Goal: Find specific page/section: Find specific page/section

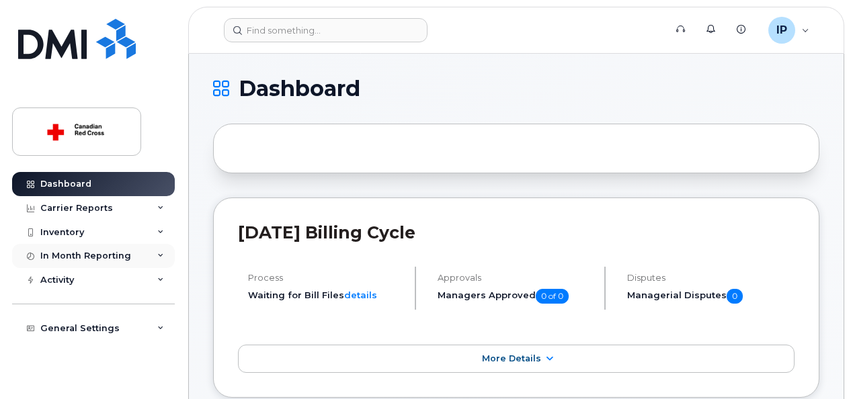
click at [131, 253] on div "In Month Reporting" at bounding box center [93, 256] width 163 height 24
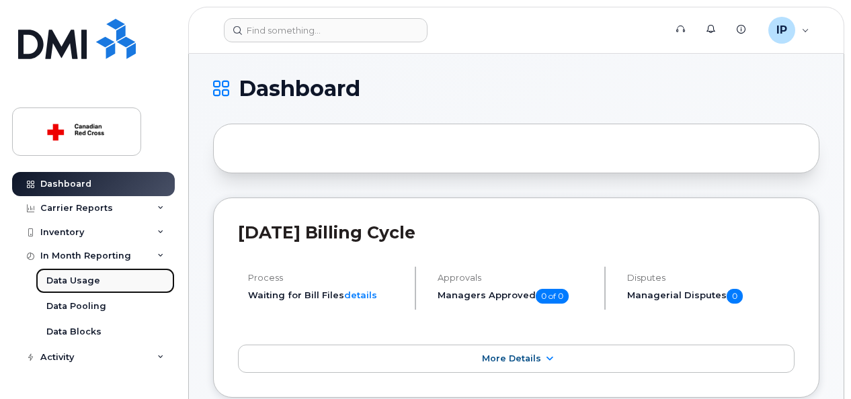
click at [111, 282] on link "Data Usage" at bounding box center [105, 281] width 139 height 26
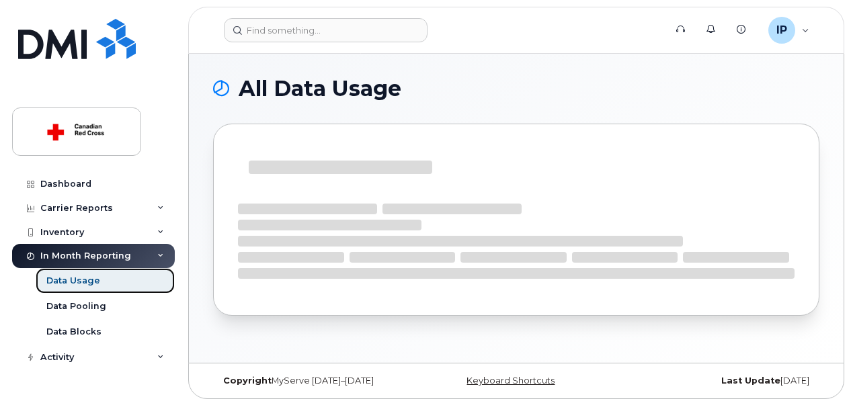
scroll to position [38, 0]
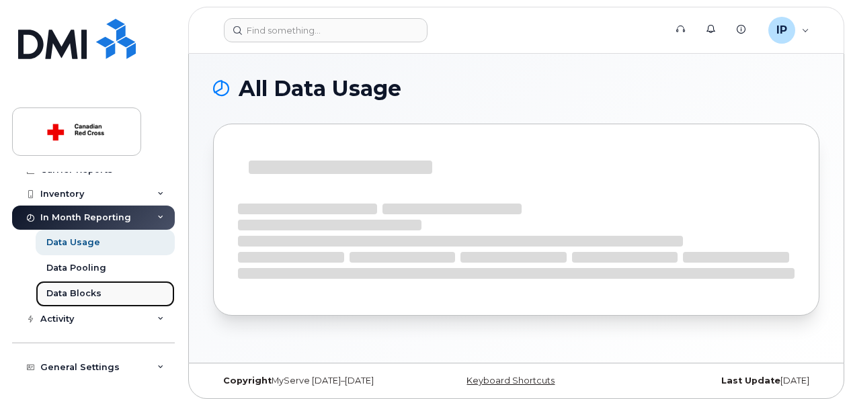
click at [90, 292] on div "Data Blocks" at bounding box center [73, 294] width 55 height 12
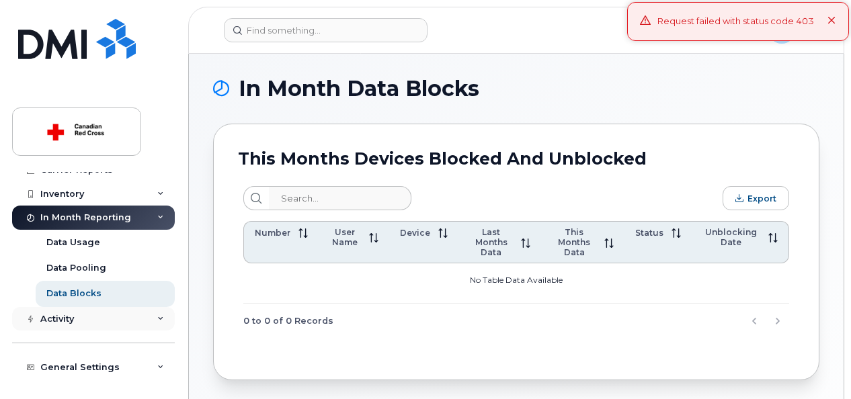
click at [81, 313] on div "Activity" at bounding box center [93, 319] width 163 height 24
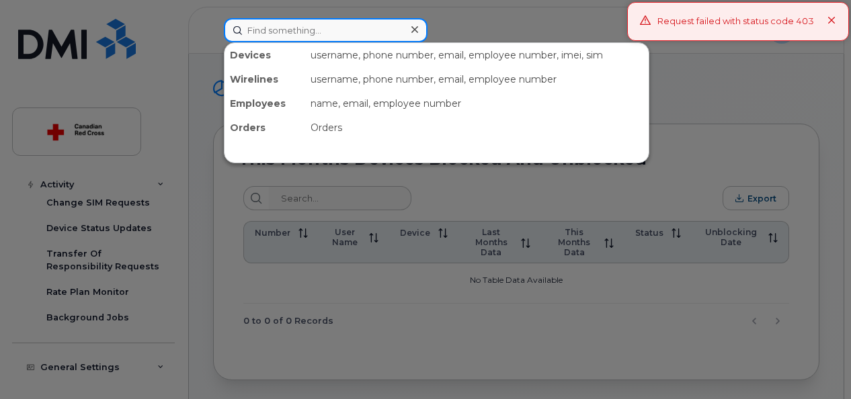
click at [283, 24] on input at bounding box center [326, 30] width 204 height 24
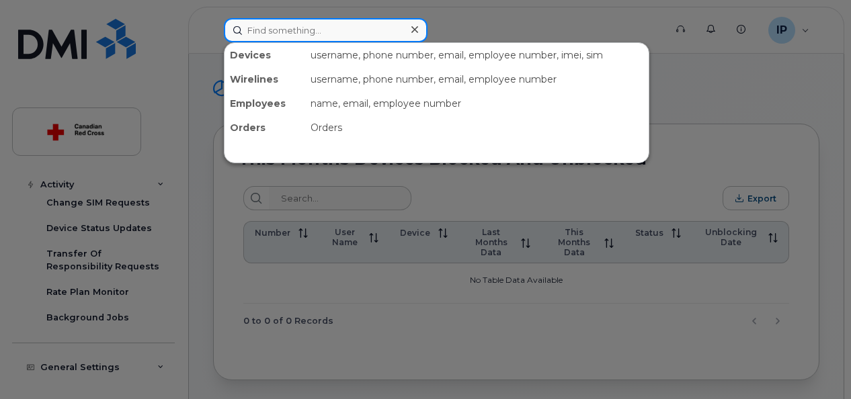
click at [332, 32] on input at bounding box center [326, 30] width 204 height 24
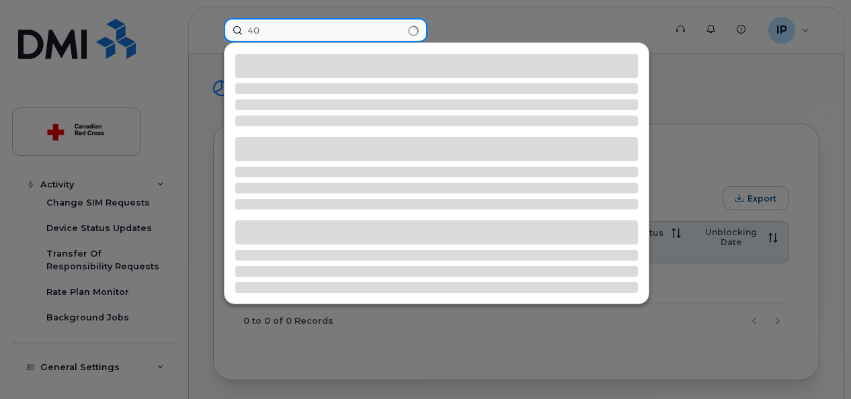
type input "4"
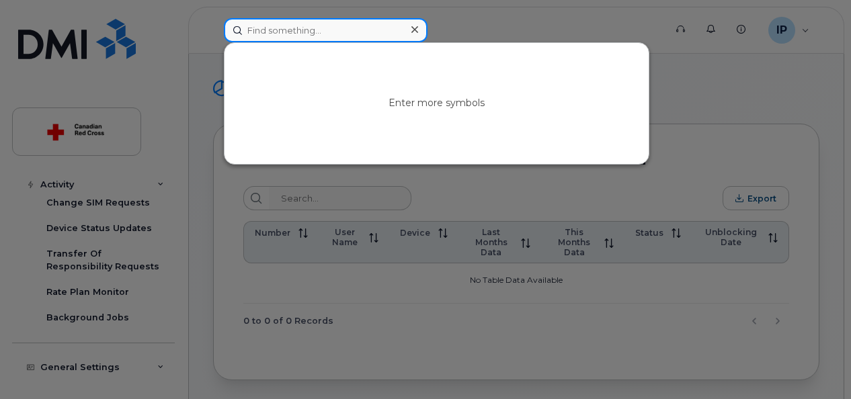
click at [380, 35] on input at bounding box center [326, 30] width 204 height 24
paste input "500945525"
type input "500945525"
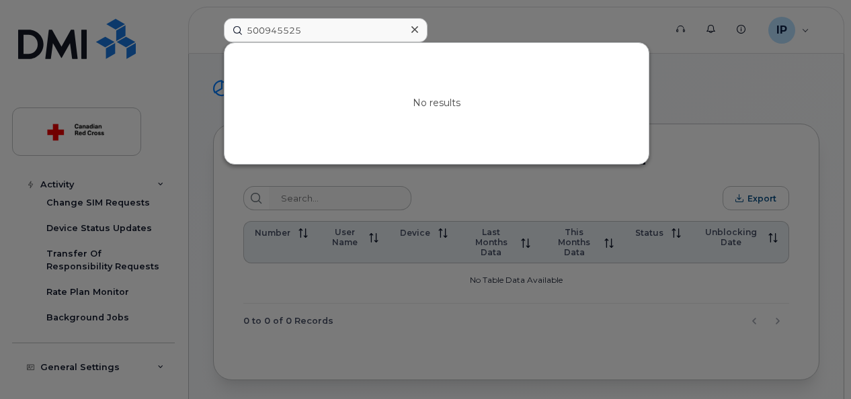
click at [413, 32] on icon at bounding box center [414, 29] width 7 height 11
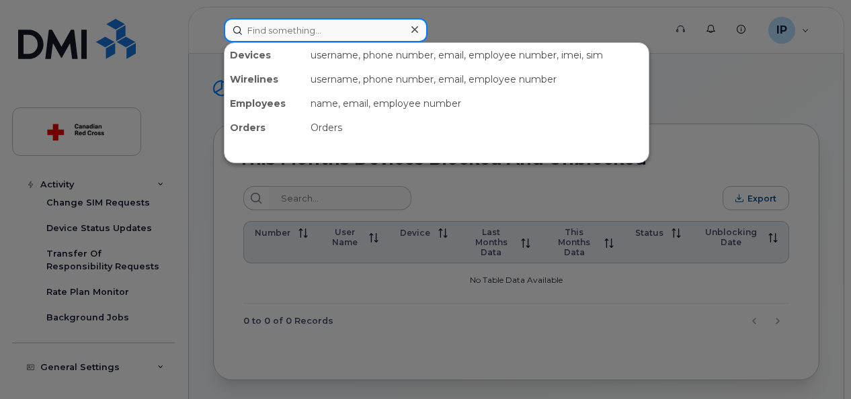
click at [277, 34] on input at bounding box center [326, 30] width 204 height 24
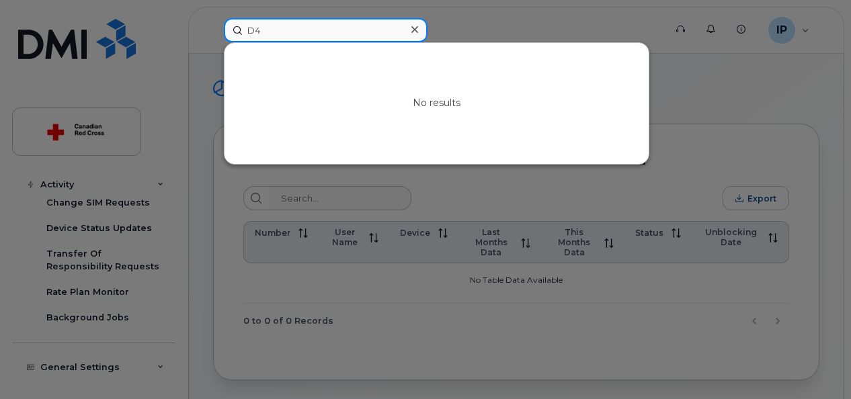
type input "D"
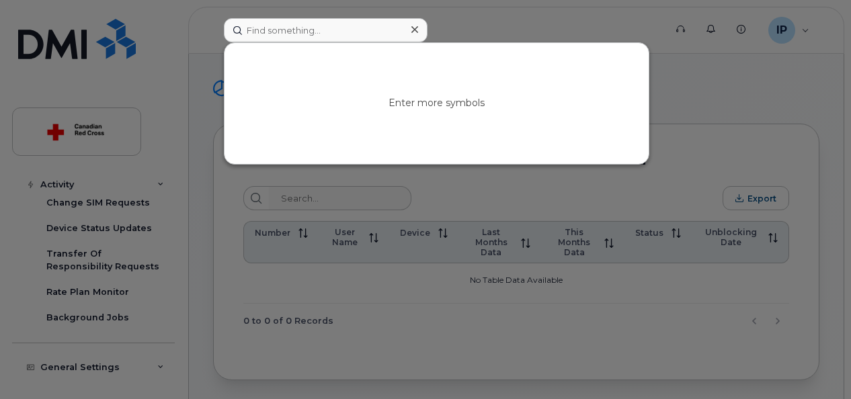
click at [158, 86] on div at bounding box center [425, 199] width 851 height 399
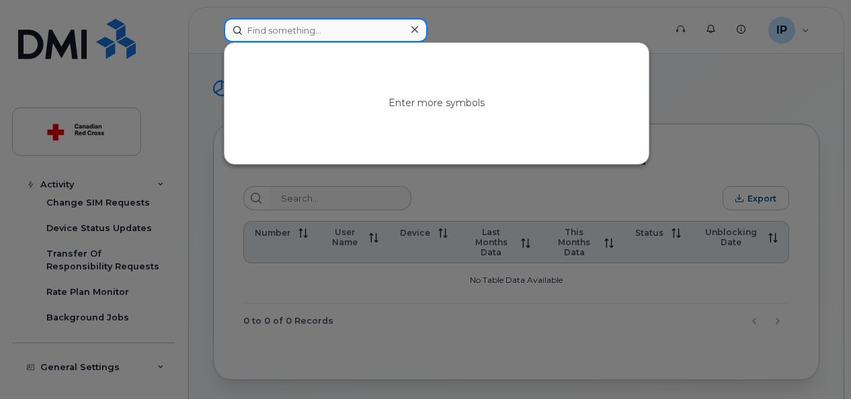
click at [259, 31] on input at bounding box center [326, 30] width 204 height 24
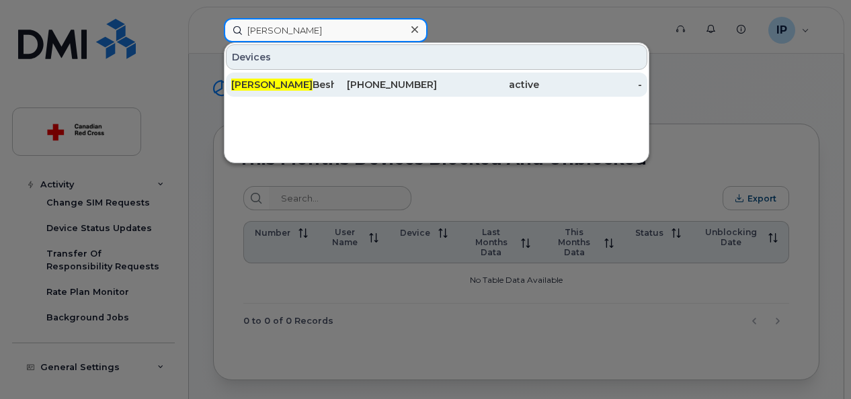
type input "mona"
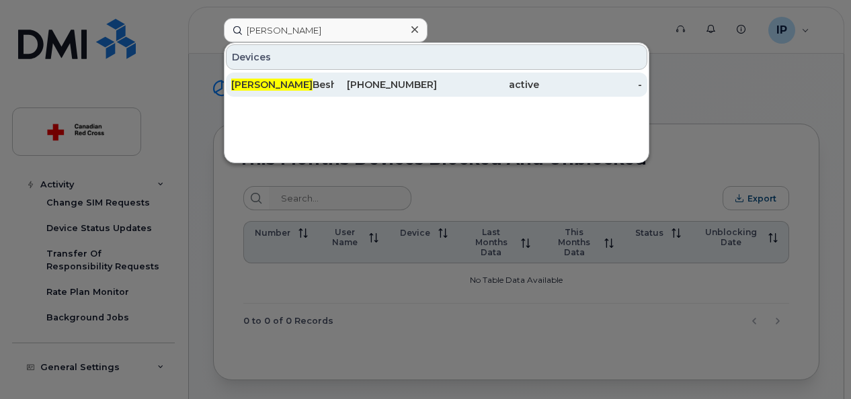
click at [274, 85] on div "Mona Besharati" at bounding box center [282, 84] width 103 height 13
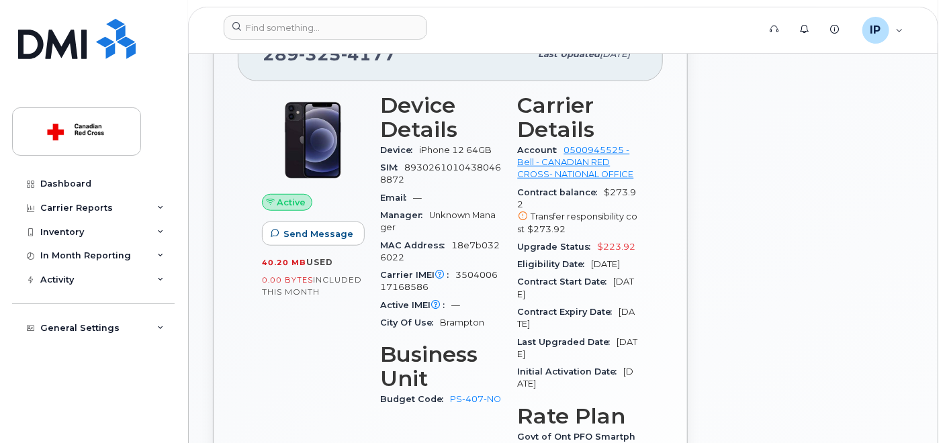
scroll to position [149, 0]
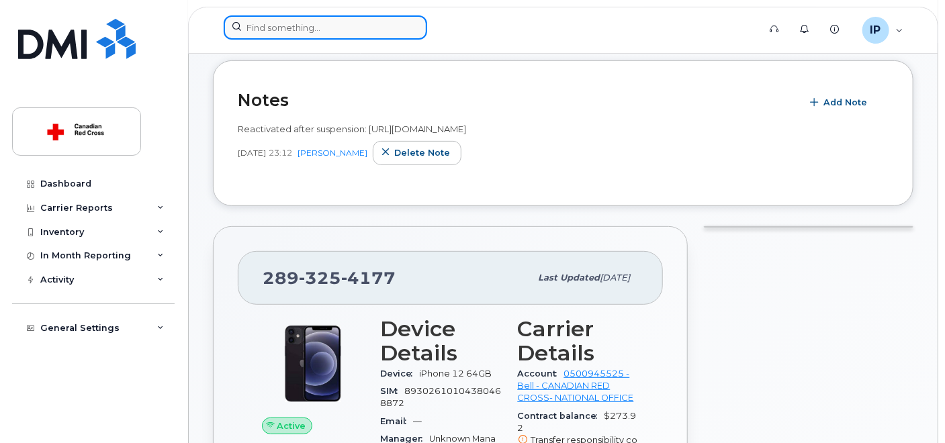
click at [328, 33] on input at bounding box center [326, 27] width 204 height 24
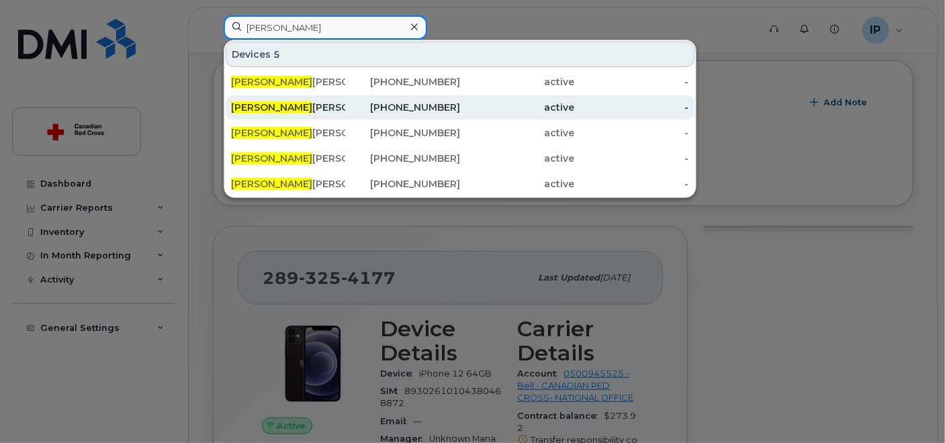
type input "[PERSON_NAME]"
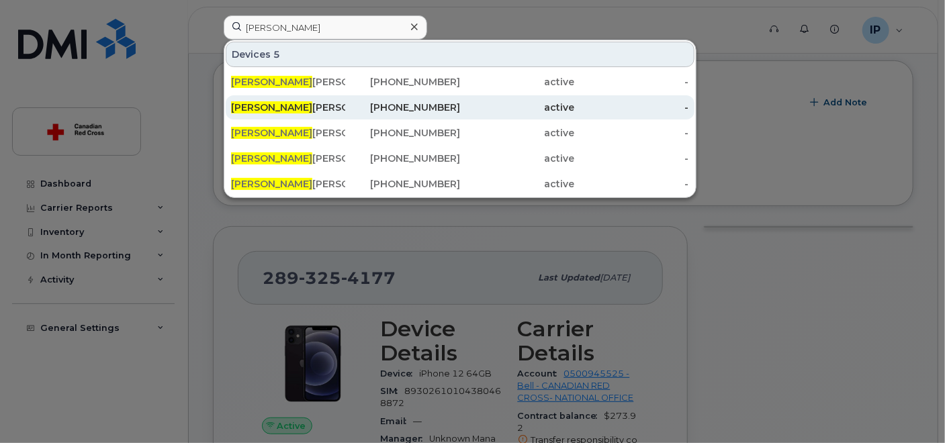
click at [306, 103] on div "[PERSON_NAME]" at bounding box center [288, 107] width 114 height 13
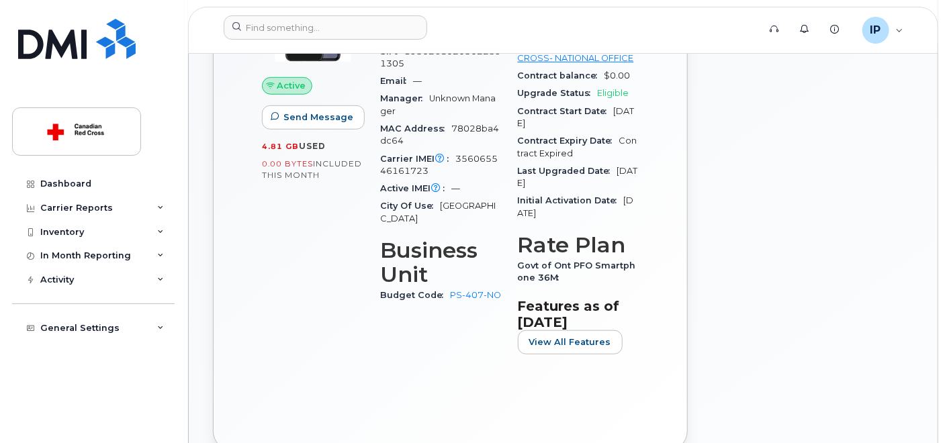
scroll to position [373, 0]
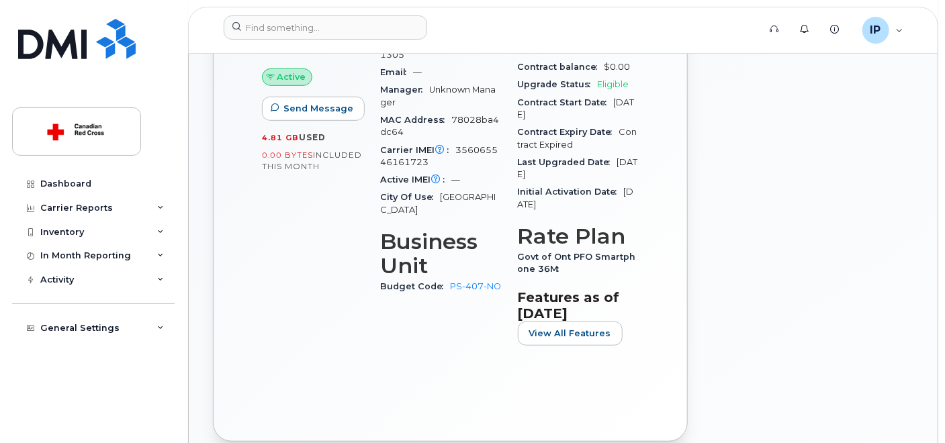
click at [676, 387] on div "514 815 6372 Last updated May 22, 2025 Active Send Message 4.81 GB  used 0.00 B…" at bounding box center [450, 159] width 475 height 565
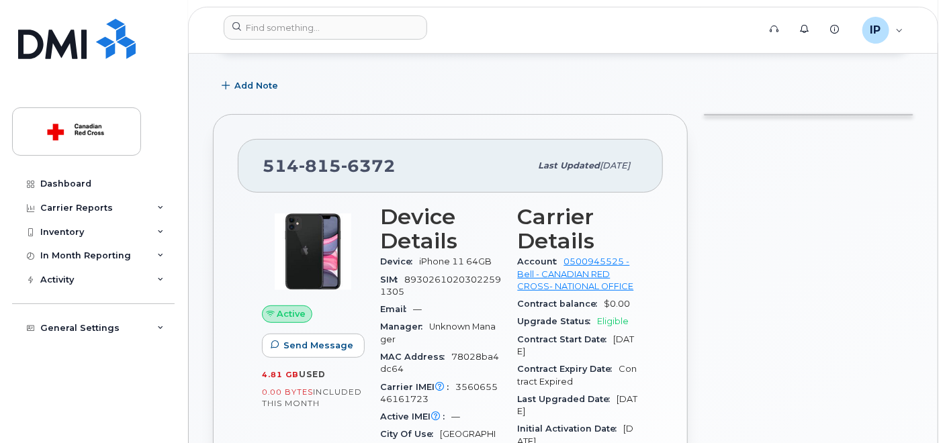
scroll to position [0, 0]
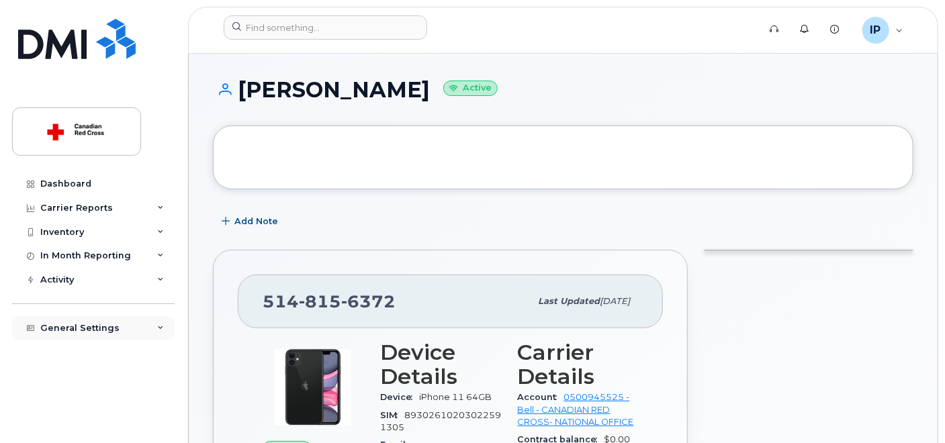
click at [77, 331] on div "General Settings" at bounding box center [79, 328] width 79 height 11
click at [81, 274] on div "Activity" at bounding box center [93, 280] width 163 height 24
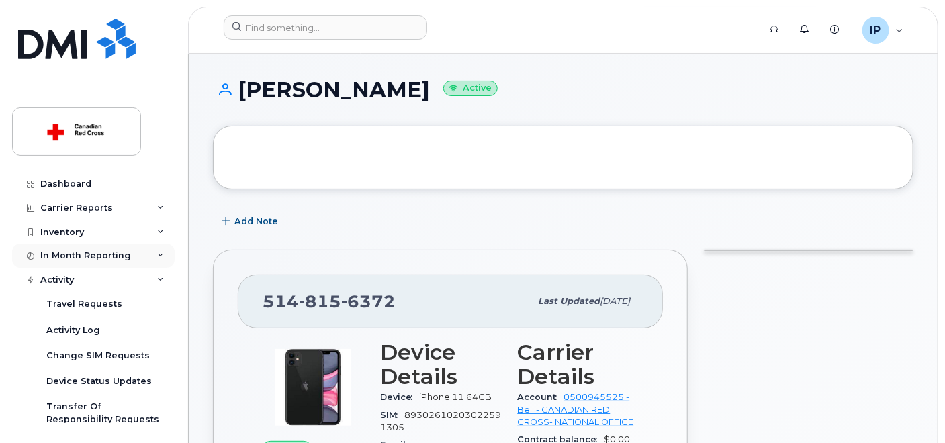
click at [79, 259] on div "In Month Reporting" at bounding box center [85, 256] width 91 height 11
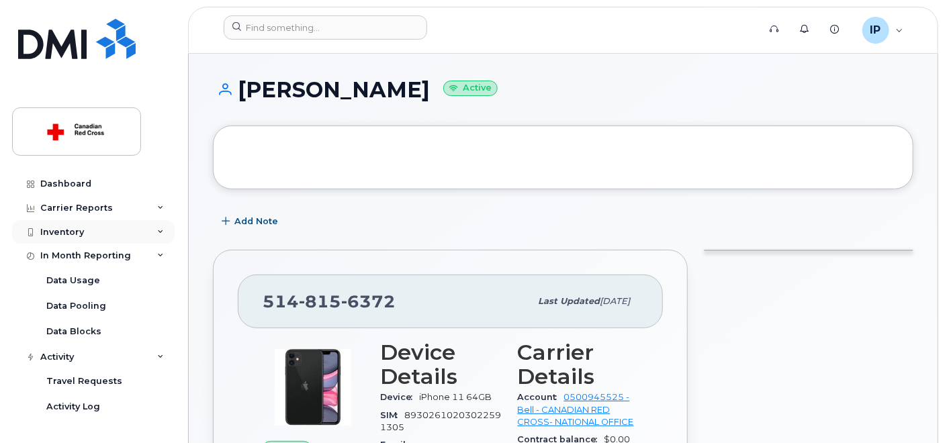
click at [86, 231] on div "Inventory" at bounding box center [93, 232] width 163 height 24
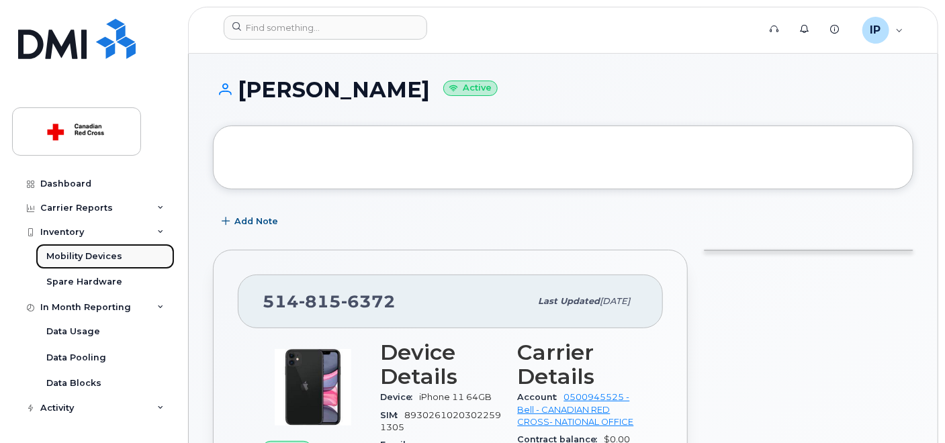
click at [86, 260] on div "Mobility Devices" at bounding box center [84, 257] width 76 height 12
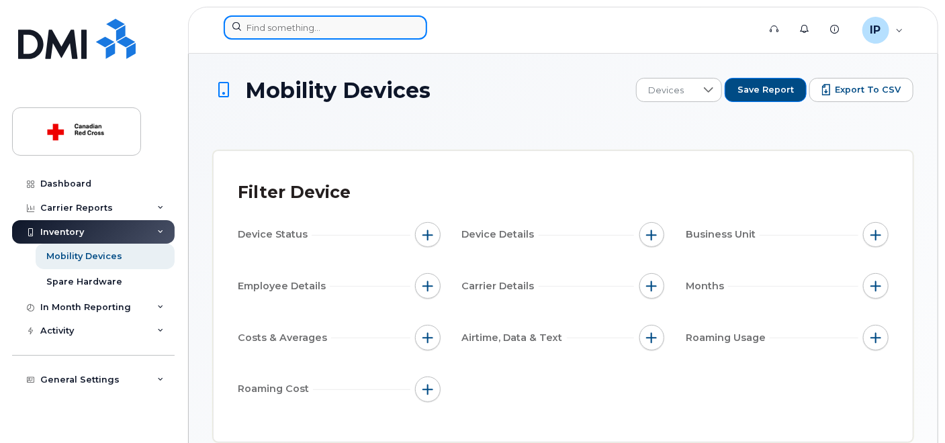
click at [298, 29] on input at bounding box center [326, 27] width 204 height 24
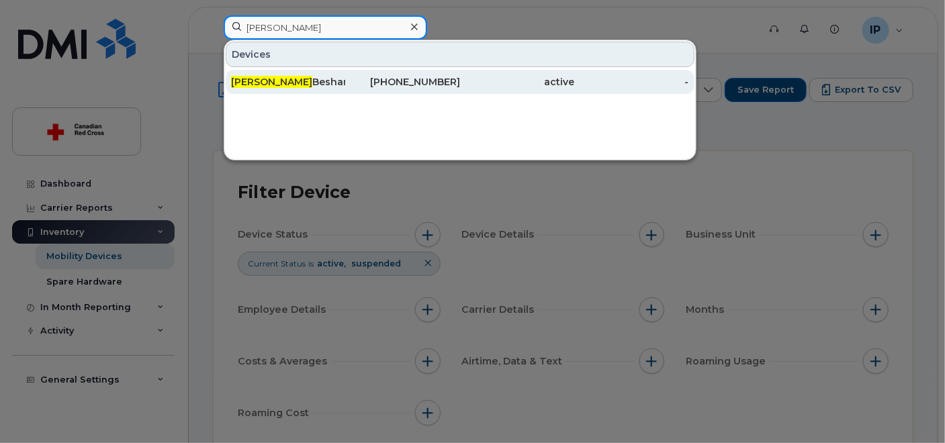
type input "mona"
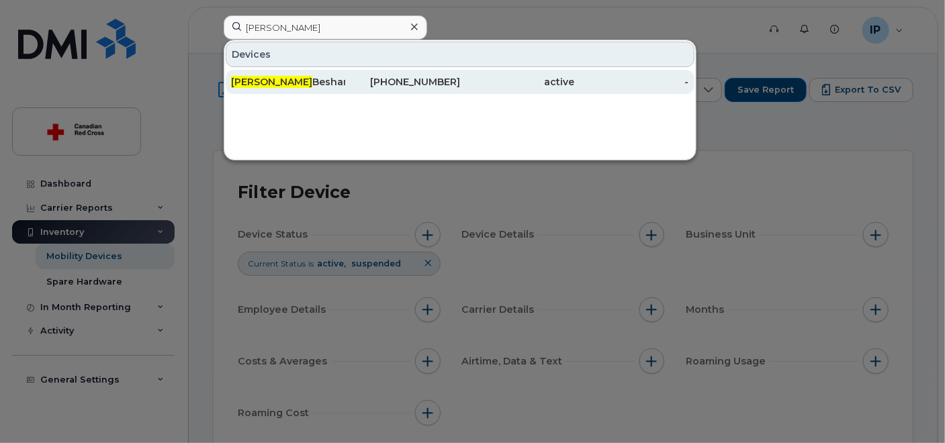
click at [316, 73] on div "Mona Besharati" at bounding box center [288, 82] width 114 height 24
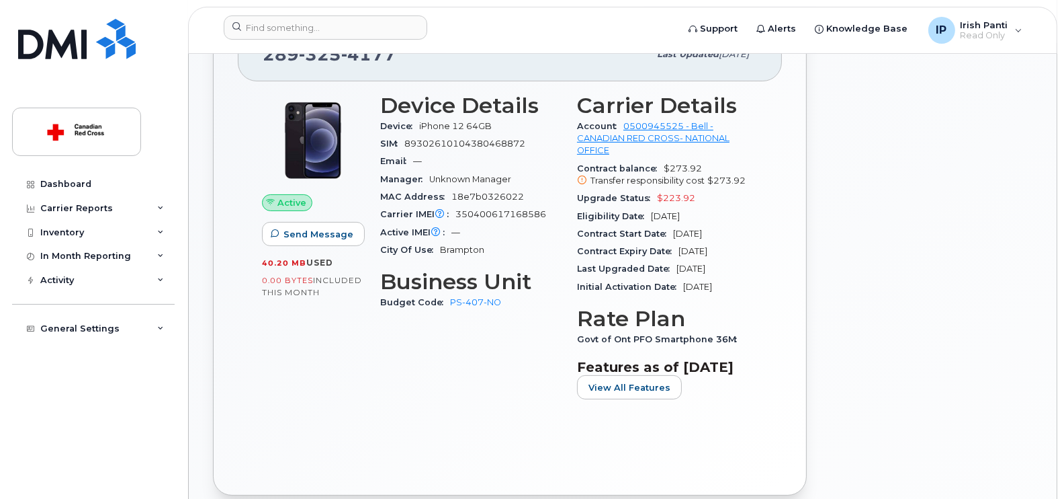
scroll to position [289, 0]
